Goal: Information Seeking & Learning: Learn about a topic

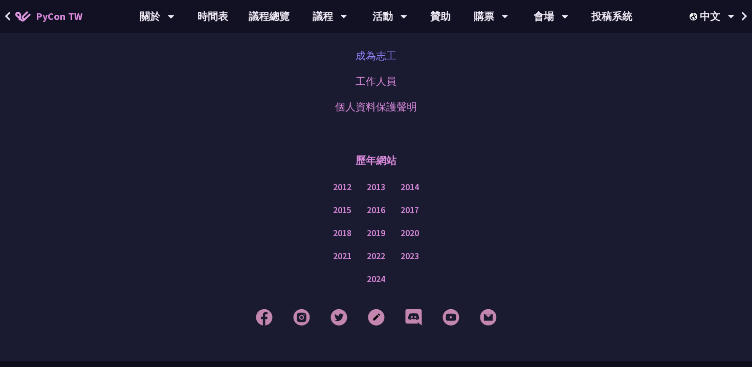
scroll to position [660, 0]
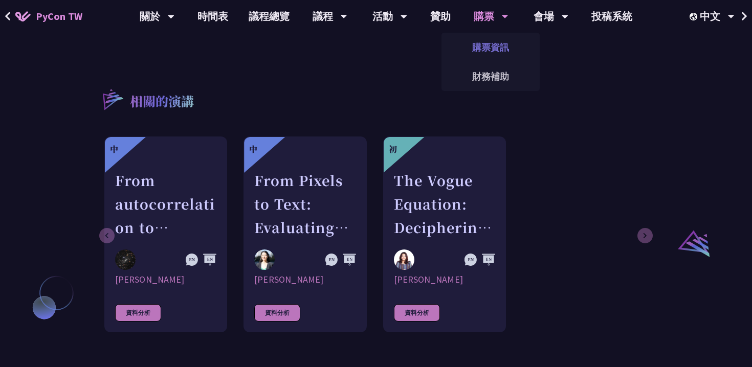
click at [479, 53] on link "購票資訊" at bounding box center [490, 47] width 98 height 24
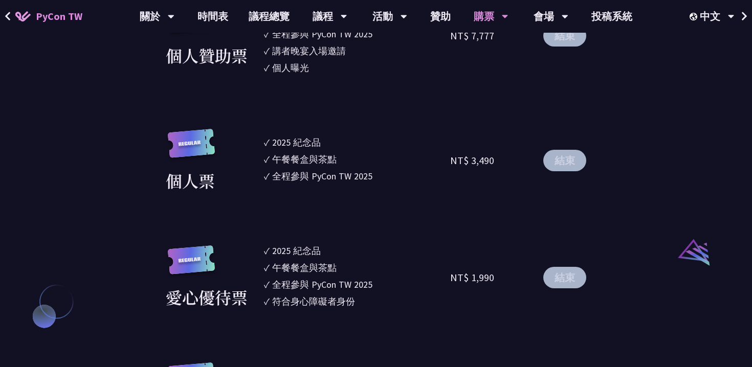
scroll to position [947, 0]
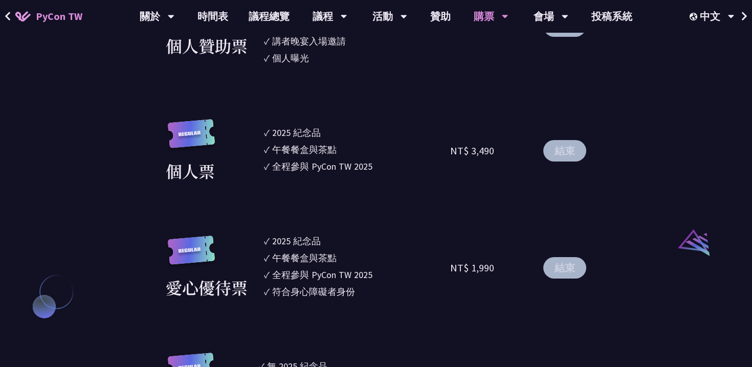
click at [399, 171] on li "✓ 全程參與 PyCon TW 2025" at bounding box center [357, 167] width 186 height 14
click at [391, 160] on li "✓ 全程參與 PyCon TW 2025" at bounding box center [357, 167] width 186 height 14
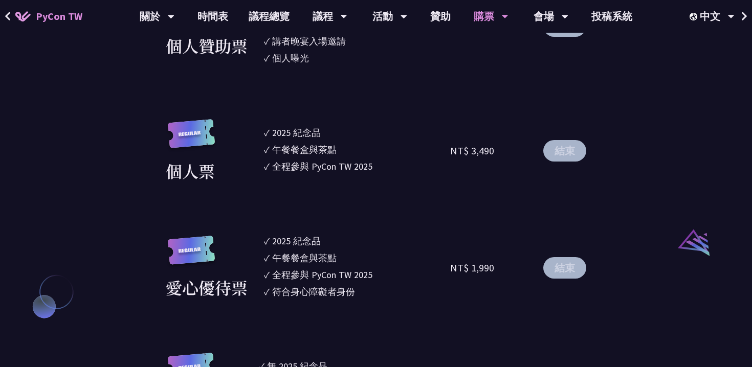
click at [391, 160] on li "✓ 全程參與 PyCon TW 2025" at bounding box center [357, 167] width 186 height 14
click at [487, 86] on link "財務補助" at bounding box center [490, 76] width 98 height 24
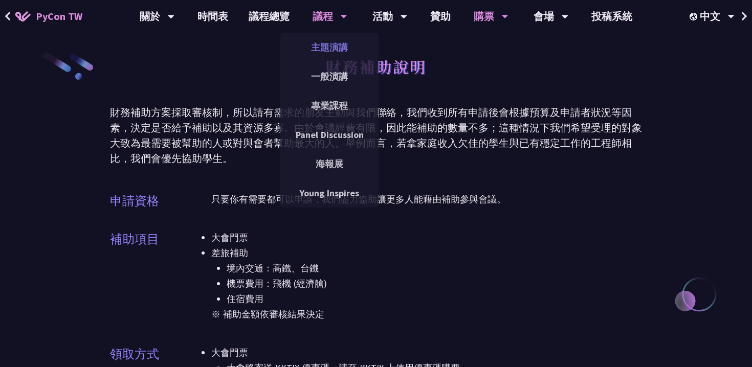
click at [325, 46] on link "主題演講" at bounding box center [329, 47] width 98 height 24
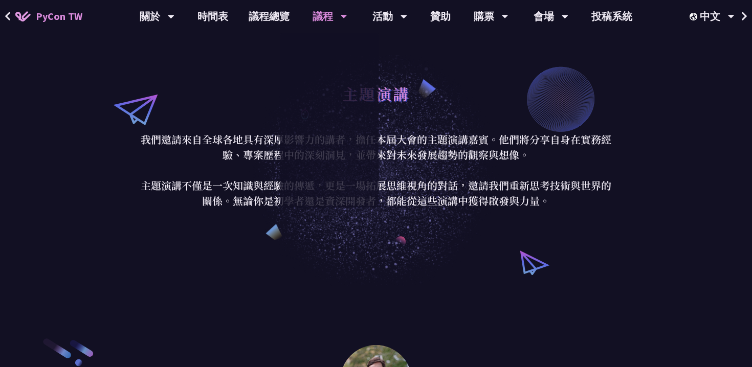
click at [169, 228] on div "主題演講 我們邀請來自全球各地具有深厚影響力的講者，擔任本屆大會的主題演講嘉賓。他們將分享自身在實務經驗、專案歷程中的深刻洞見，並帶來對未來發展趨勢的觀察與想…" at bounding box center [376, 143] width 752 height 286
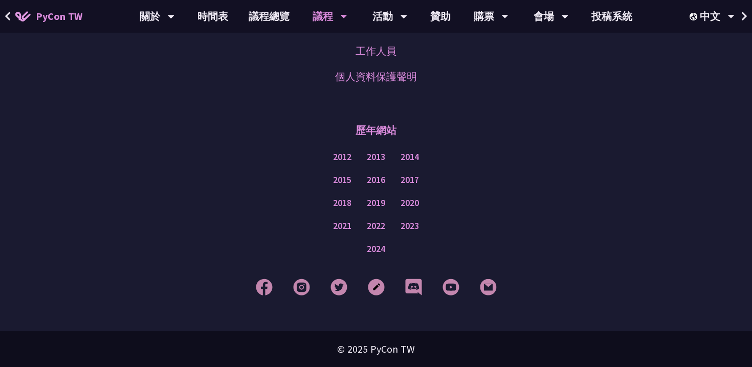
scroll to position [1890, 0]
